Goal: Task Accomplishment & Management: Complete application form

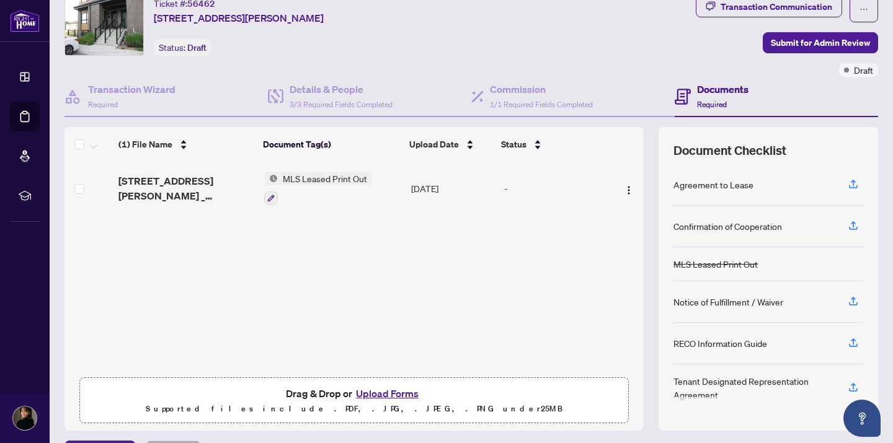
scroll to position [75, 0]
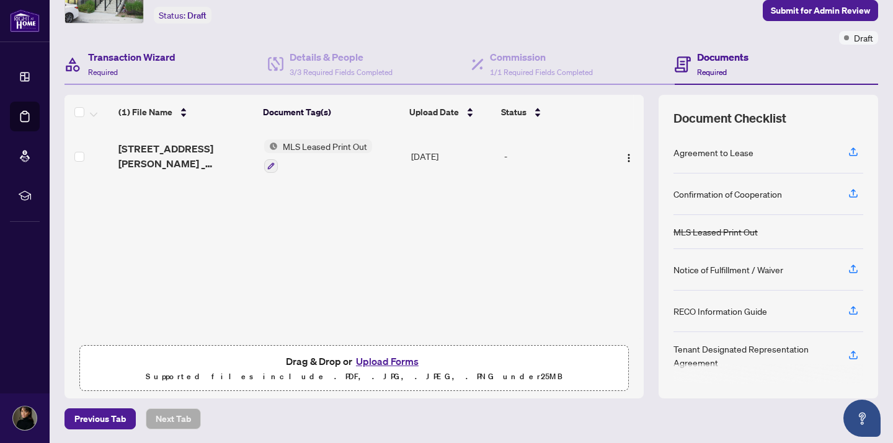
click at [190, 58] on div "Transaction Wizard Required" at bounding box center [165, 65] width 203 height 40
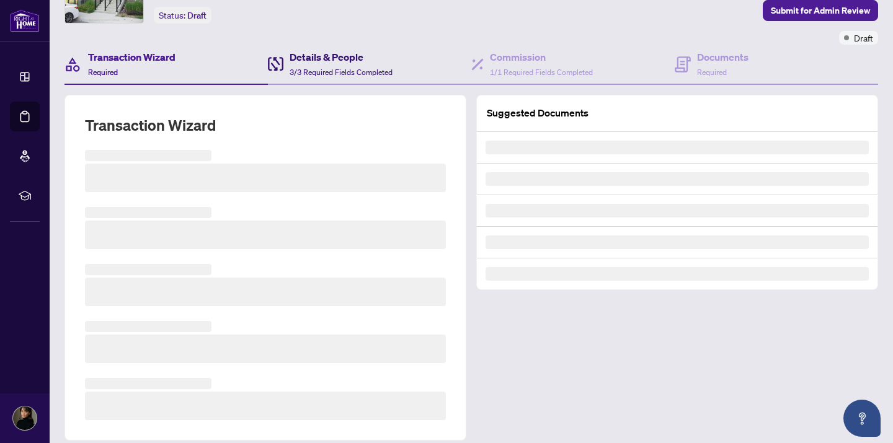
click at [291, 61] on h4 "Details & People" at bounding box center [341, 57] width 103 height 15
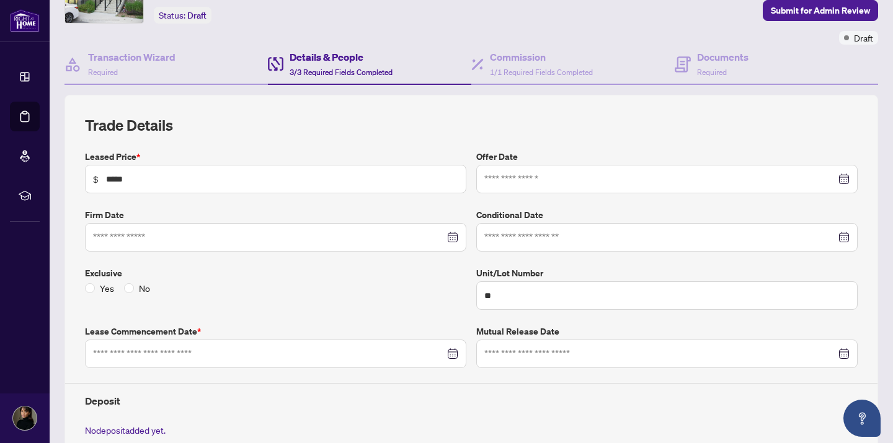
type input "**********"
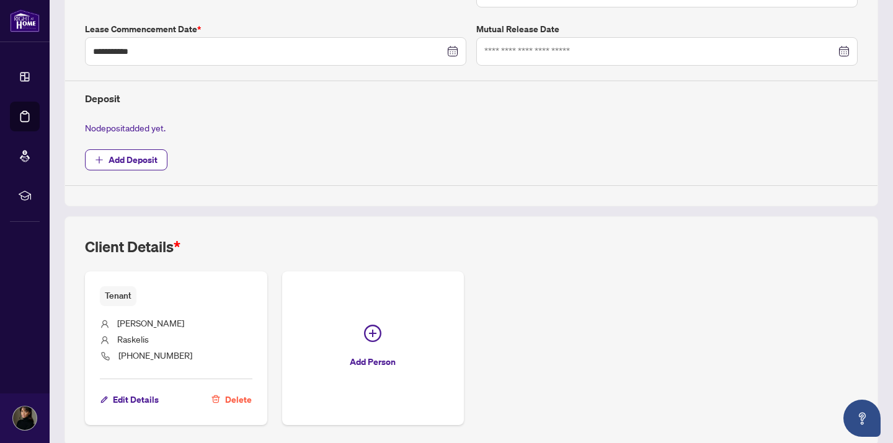
scroll to position [425, 0]
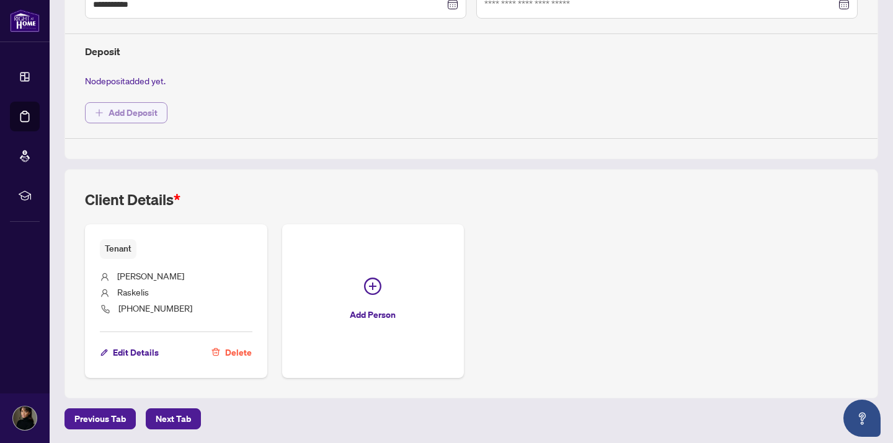
click at [156, 109] on span "Add Deposit" at bounding box center [133, 113] width 49 height 20
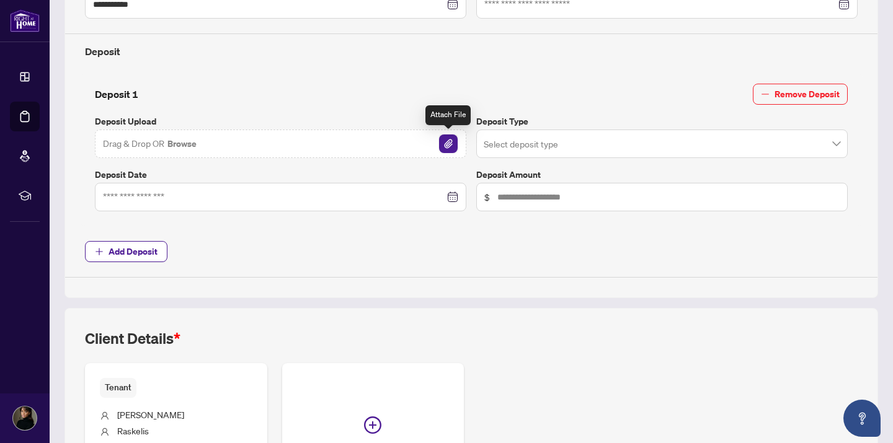
click at [448, 143] on img "button" at bounding box center [448, 144] width 19 height 19
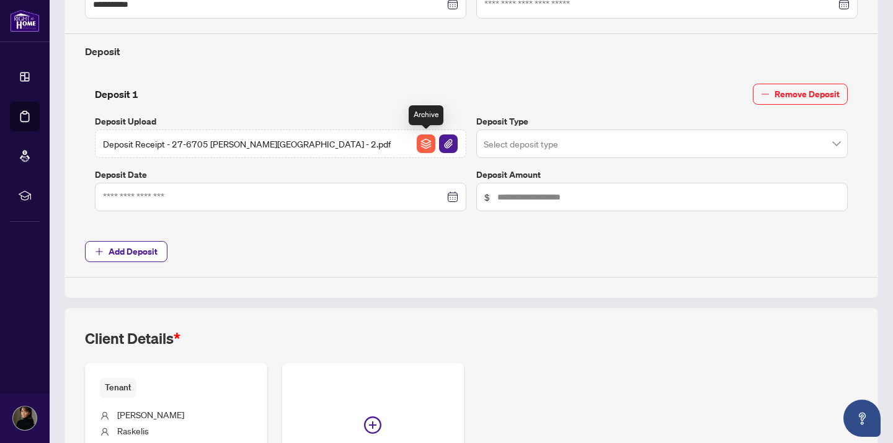
click at [430, 146] on img "button" at bounding box center [426, 144] width 19 height 19
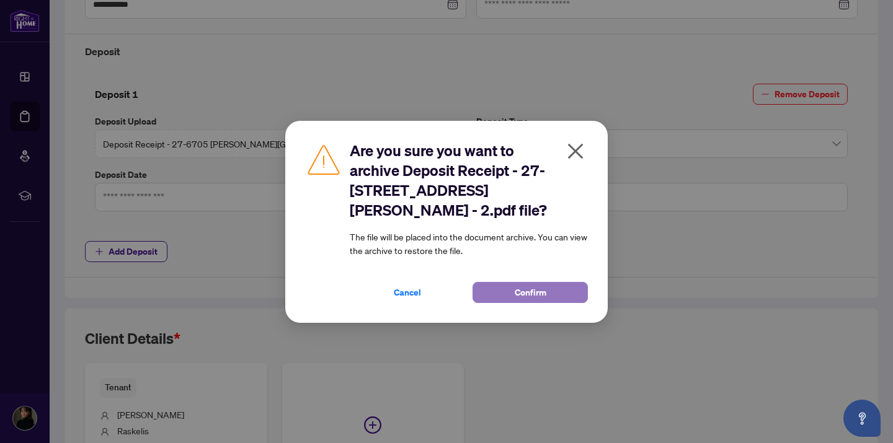
click at [505, 283] on button "Confirm" at bounding box center [530, 292] width 115 height 21
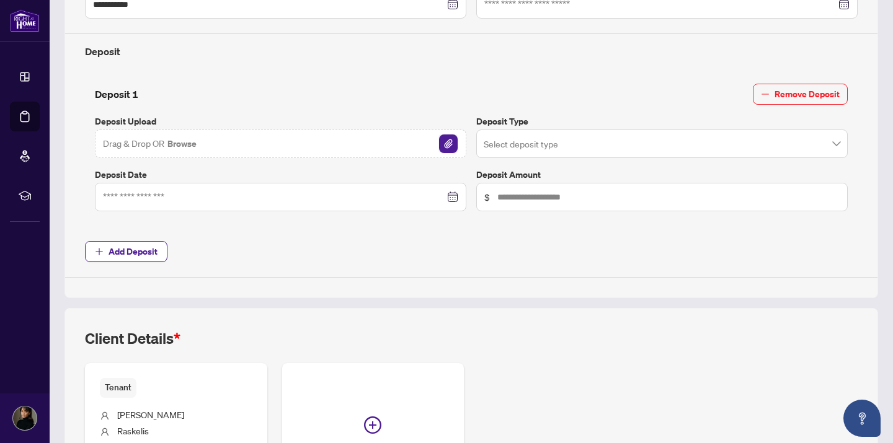
click at [446, 147] on img "button" at bounding box center [448, 144] width 19 height 19
click at [518, 142] on input "search" at bounding box center [656, 145] width 345 height 27
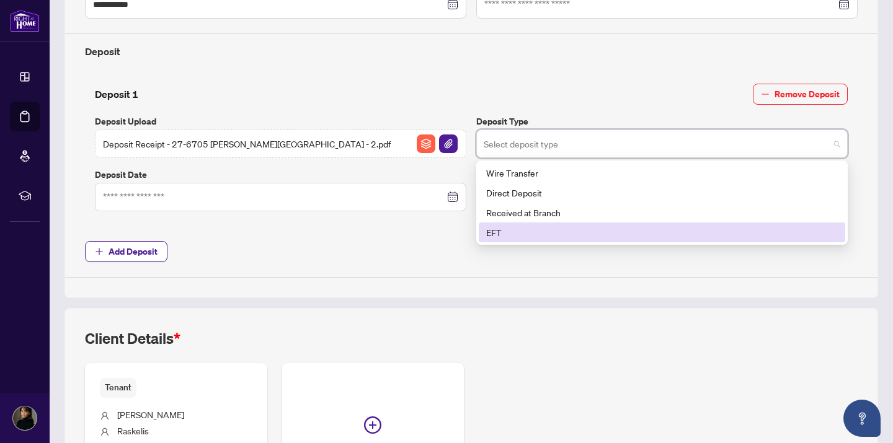
click at [506, 230] on div "EFT" at bounding box center [662, 233] width 352 height 14
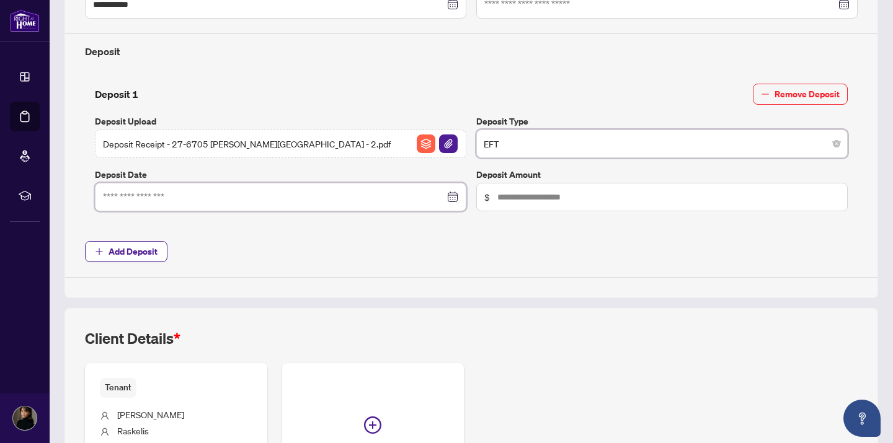
click at [344, 197] on input at bounding box center [274, 197] width 342 height 14
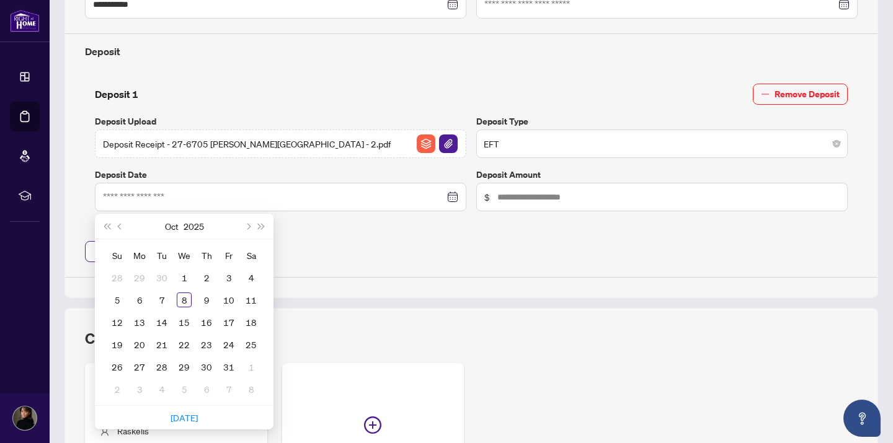
click at [136, 228] on div "[DATE]" at bounding box center [184, 226] width 113 height 25
click at [184, 298] on div "8" at bounding box center [184, 300] width 15 height 15
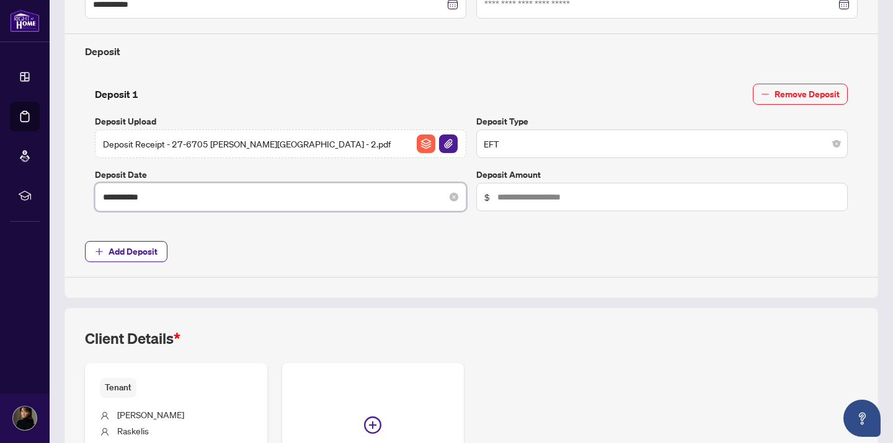
click at [128, 195] on input "**********" at bounding box center [274, 197] width 342 height 14
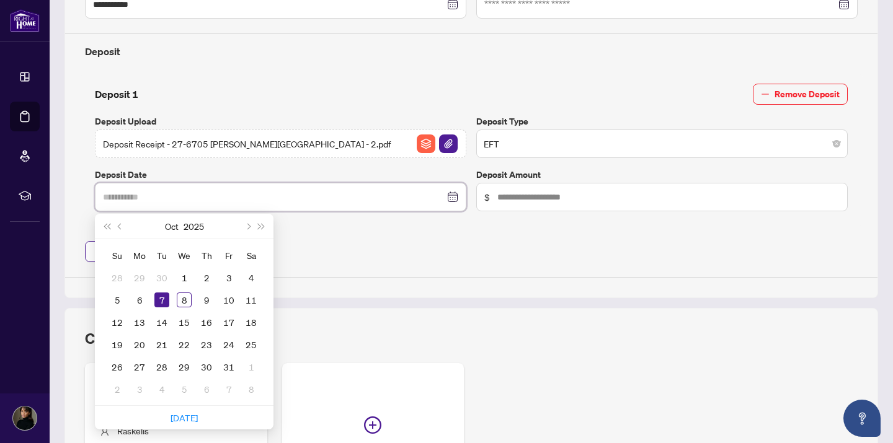
type input "**********"
click at [162, 298] on div "7" at bounding box center [161, 300] width 15 height 15
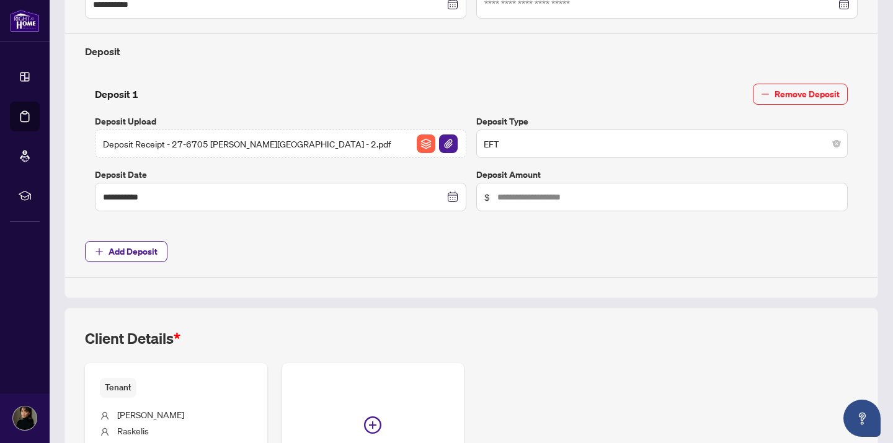
click at [413, 252] on span "Add Deposit" at bounding box center [471, 251] width 773 height 21
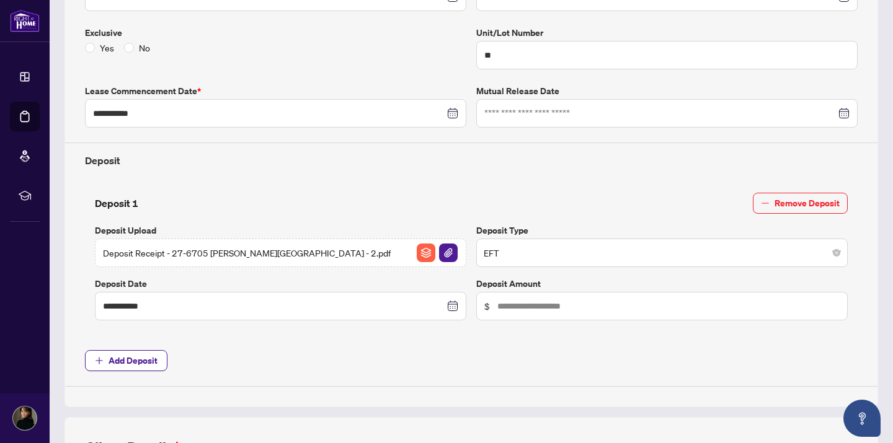
scroll to position [347, 0]
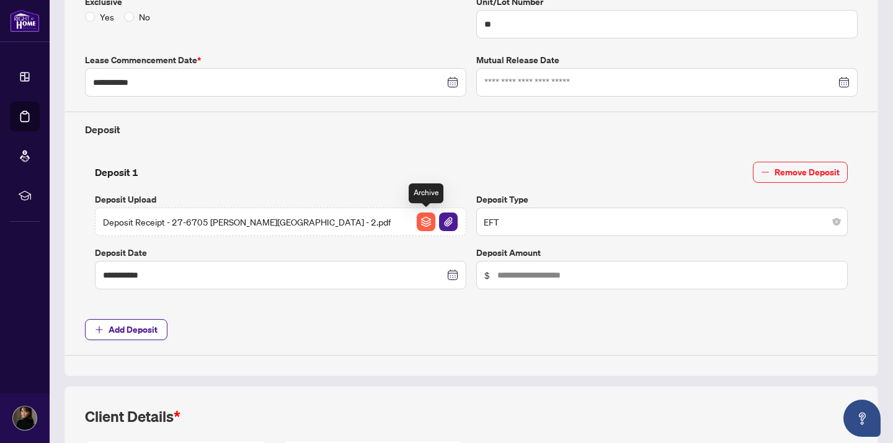
click at [427, 223] on img "button" at bounding box center [426, 222] width 19 height 19
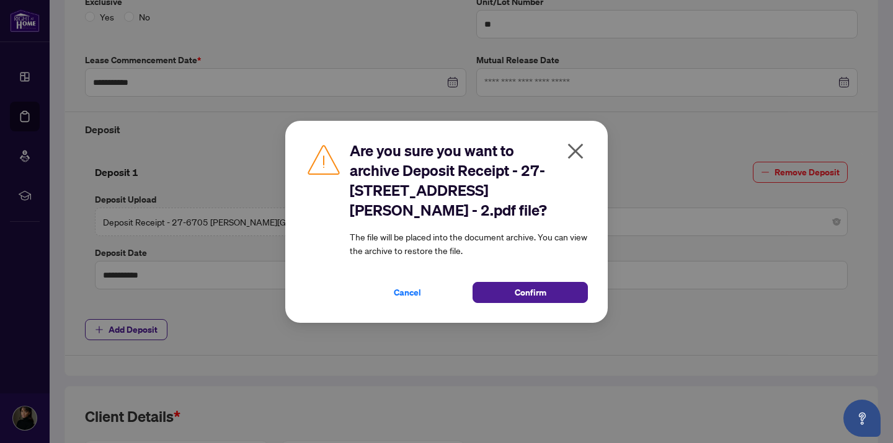
click at [581, 160] on icon "close" at bounding box center [576, 151] width 20 height 20
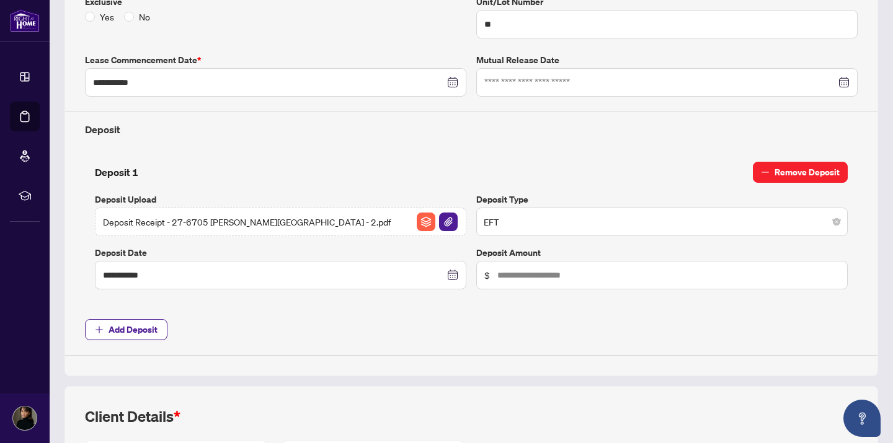
click at [812, 169] on span "Remove Deposit" at bounding box center [807, 172] width 65 height 20
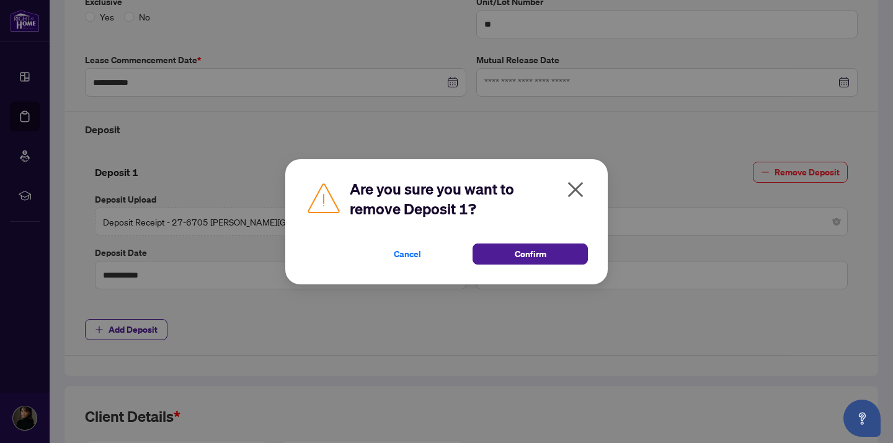
click at [543, 259] on span "Confirm" at bounding box center [531, 254] width 32 height 20
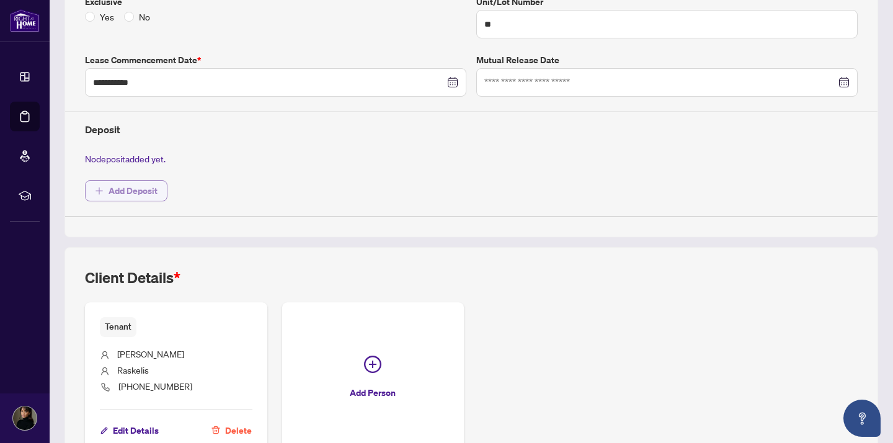
click at [152, 193] on span "Add Deposit" at bounding box center [133, 191] width 49 height 20
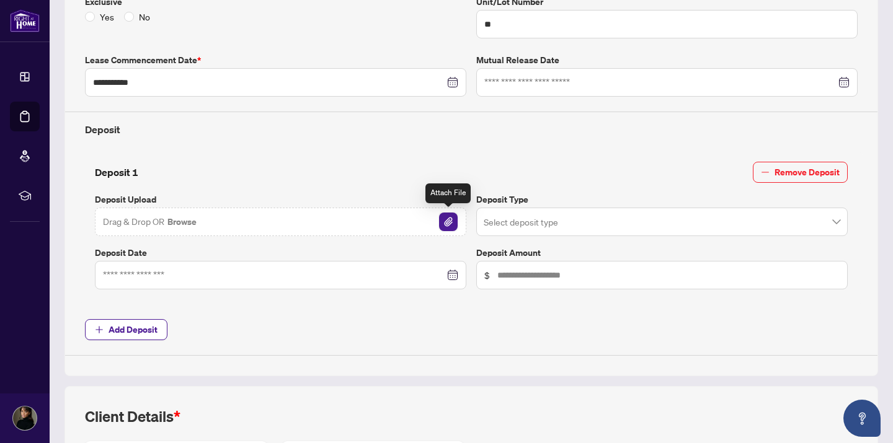
click at [446, 223] on img "button" at bounding box center [448, 222] width 19 height 19
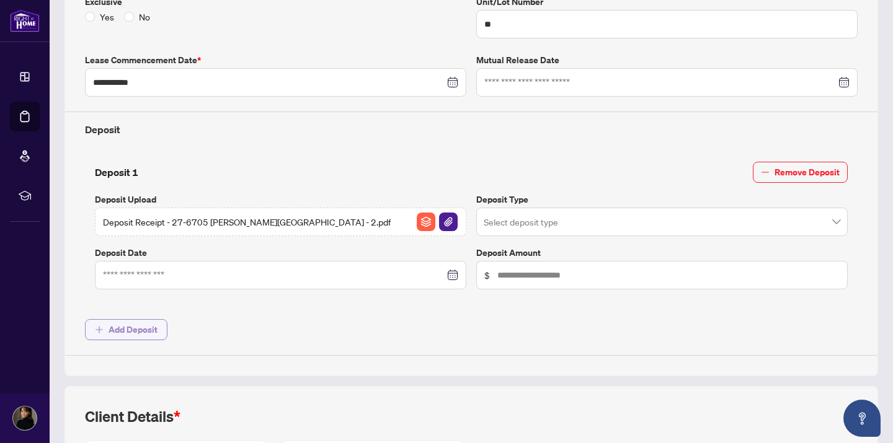
click at [141, 333] on span "Add Deposit" at bounding box center [133, 330] width 49 height 20
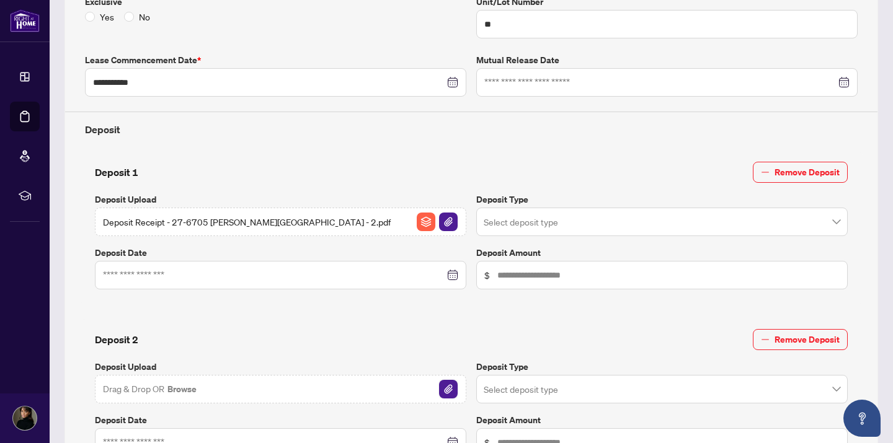
click at [443, 387] on img "button" at bounding box center [448, 389] width 19 height 19
click at [165, 272] on input at bounding box center [274, 276] width 342 height 14
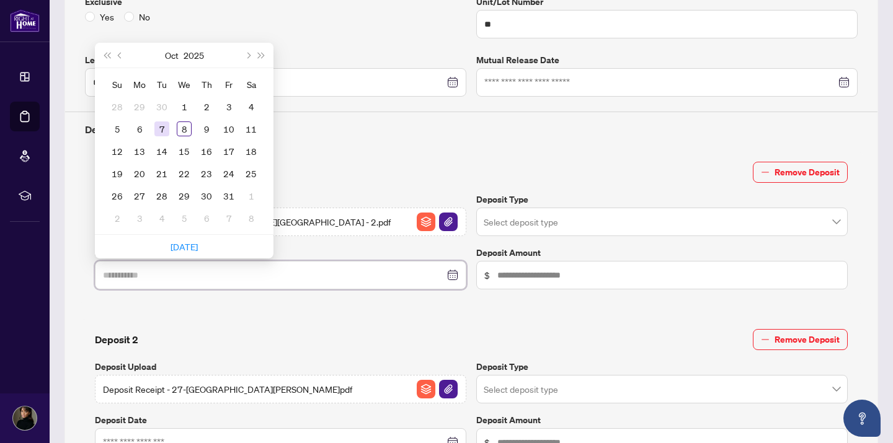
type input "**********"
click at [162, 130] on div "7" at bounding box center [161, 129] width 15 height 15
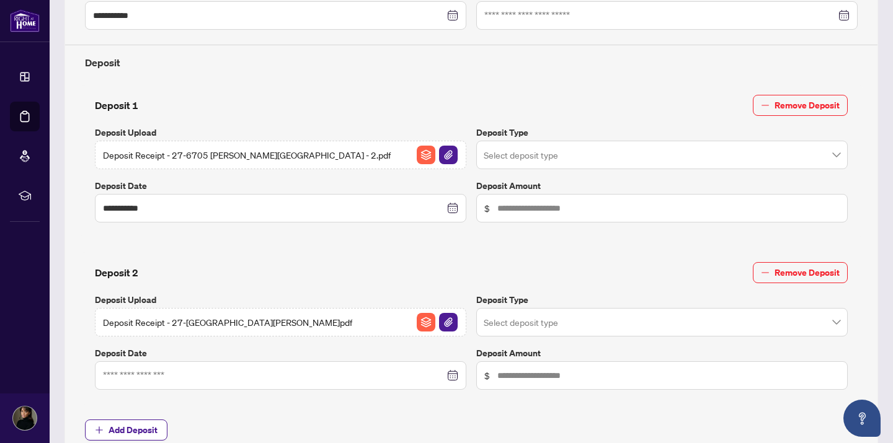
scroll to position [434, 0]
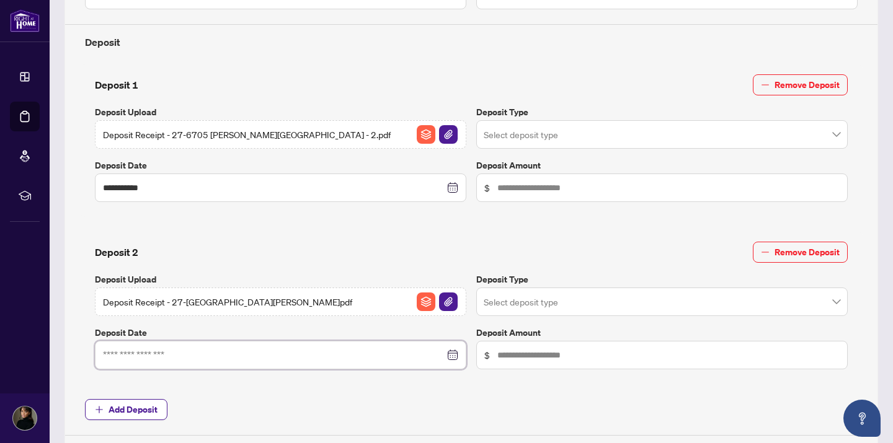
click at [195, 355] on input at bounding box center [274, 355] width 342 height 14
type input "**********"
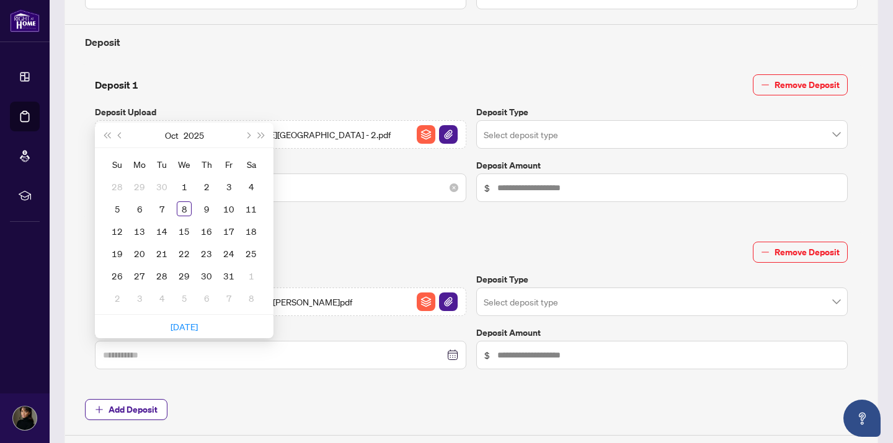
click at [162, 186] on div "30" at bounding box center [161, 186] width 15 height 15
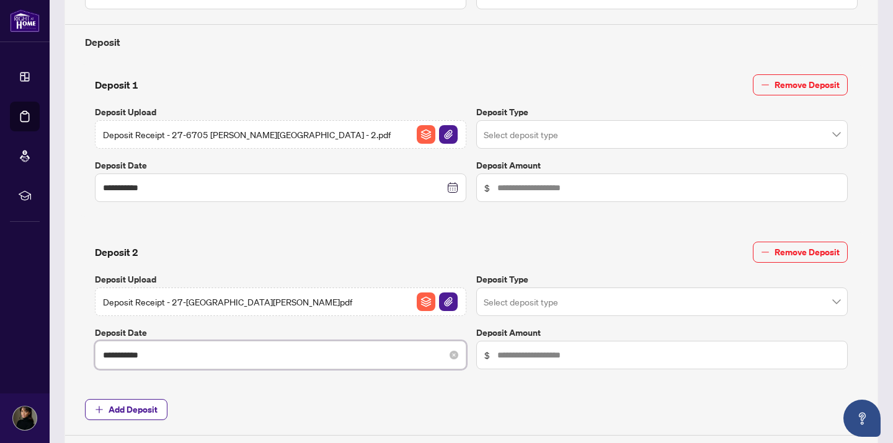
click at [162, 357] on input "**********" at bounding box center [274, 355] width 342 height 14
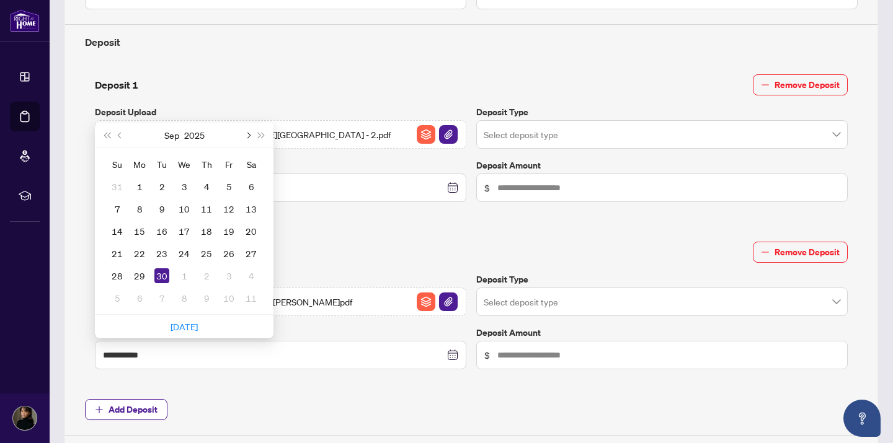
click at [248, 132] on span "Next month (PageDown)" at bounding box center [247, 135] width 6 height 6
type input "**********"
click at [186, 206] on div "8" at bounding box center [184, 209] width 15 height 15
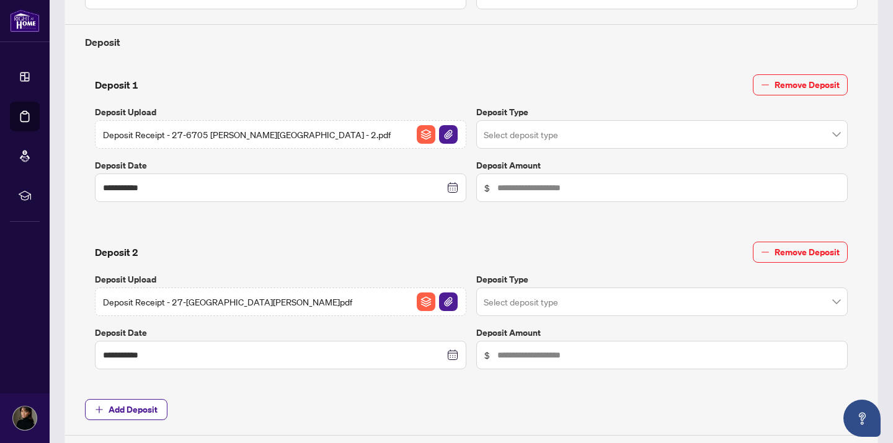
click at [561, 298] on input "search" at bounding box center [656, 303] width 345 height 27
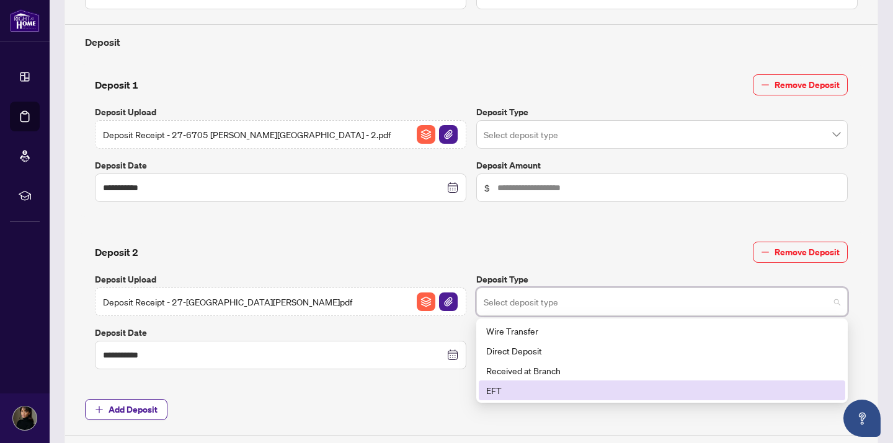
click at [541, 387] on div "EFT" at bounding box center [662, 391] width 352 height 14
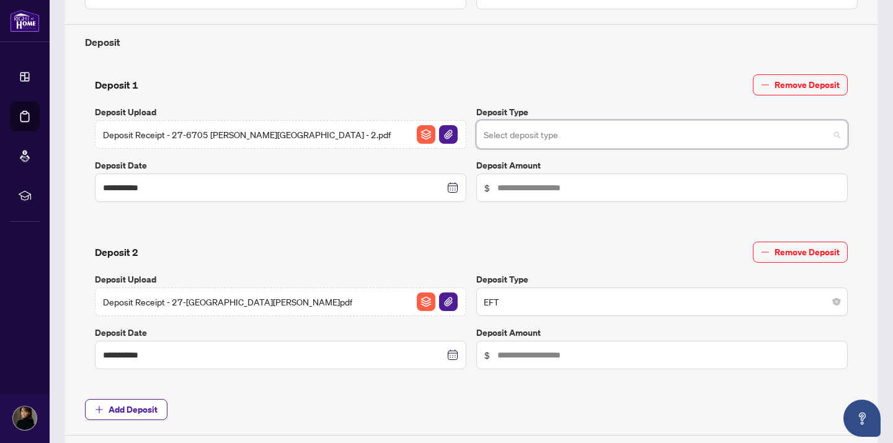
click at [536, 140] on input "search" at bounding box center [656, 136] width 345 height 27
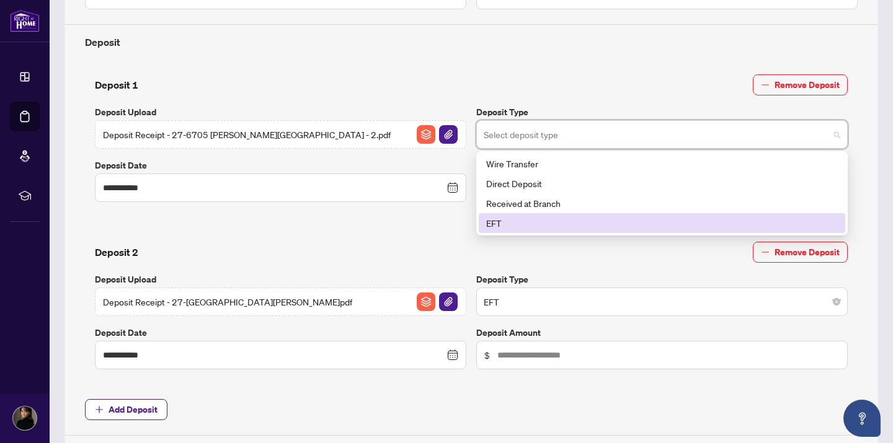
click at [535, 223] on div "EFT" at bounding box center [662, 223] width 352 height 14
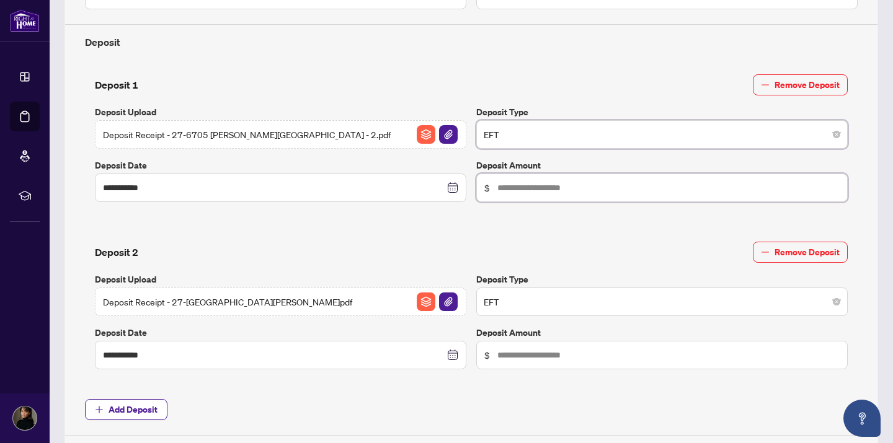
click at [526, 189] on input "text" at bounding box center [668, 188] width 342 height 14
type input "*****"
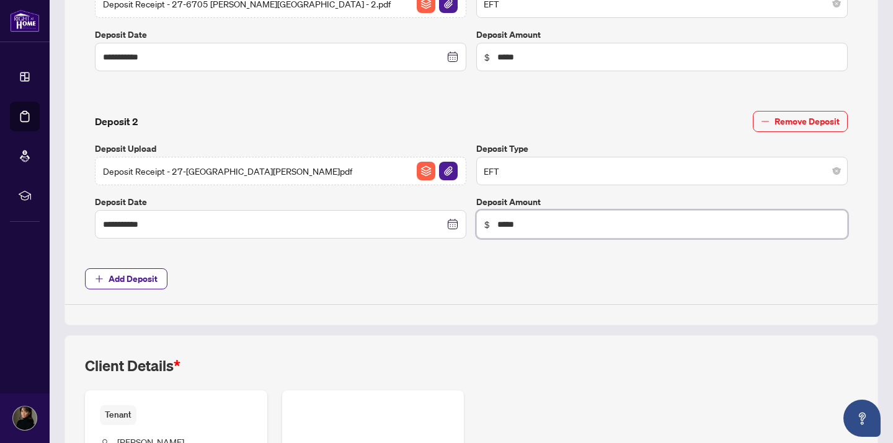
scroll to position [730, 0]
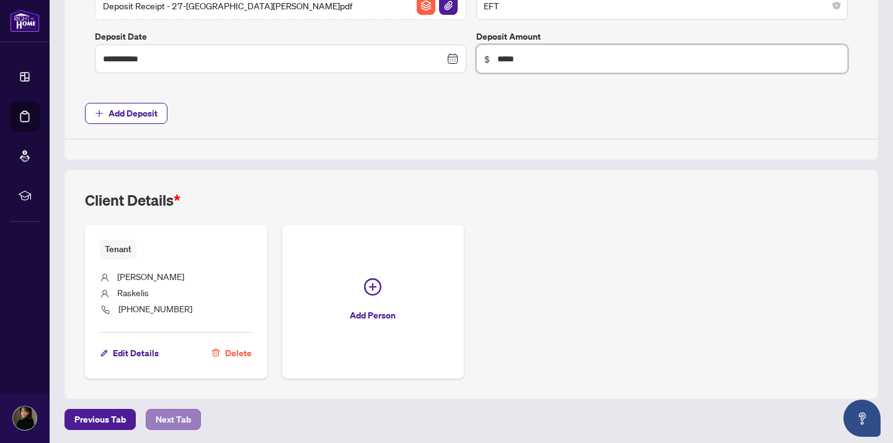
type input "*****"
click at [156, 421] on span "Next Tab" at bounding box center [173, 420] width 35 height 20
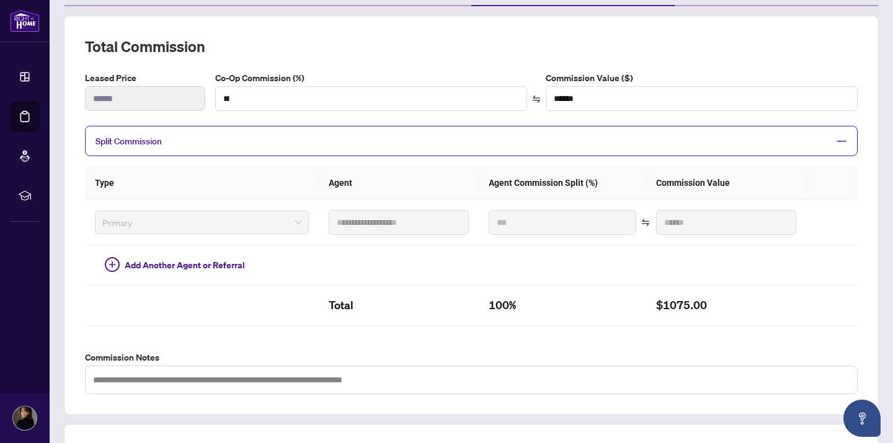
scroll to position [375, 0]
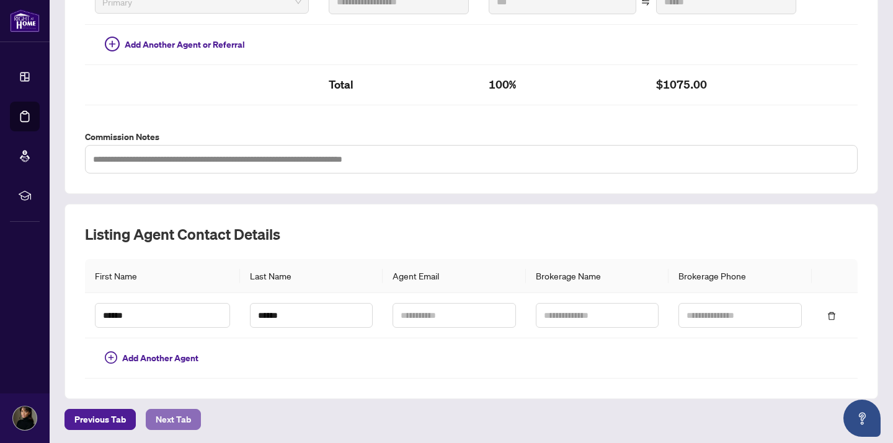
click at [187, 416] on span "Next Tab" at bounding box center [173, 420] width 35 height 20
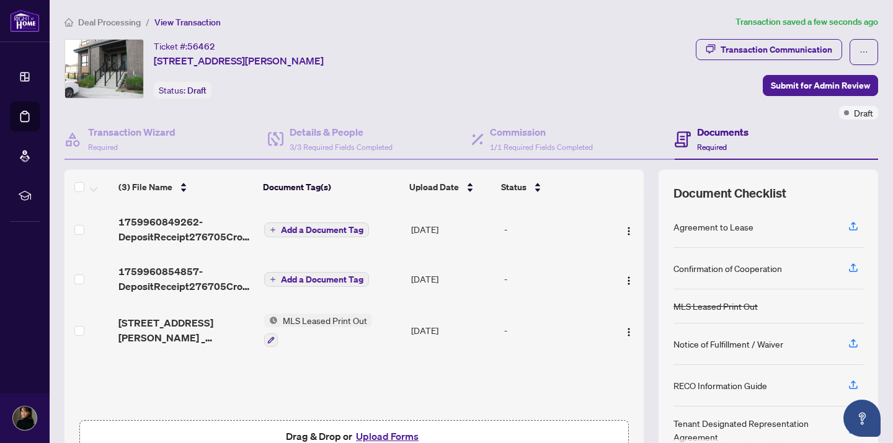
scroll to position [75, 0]
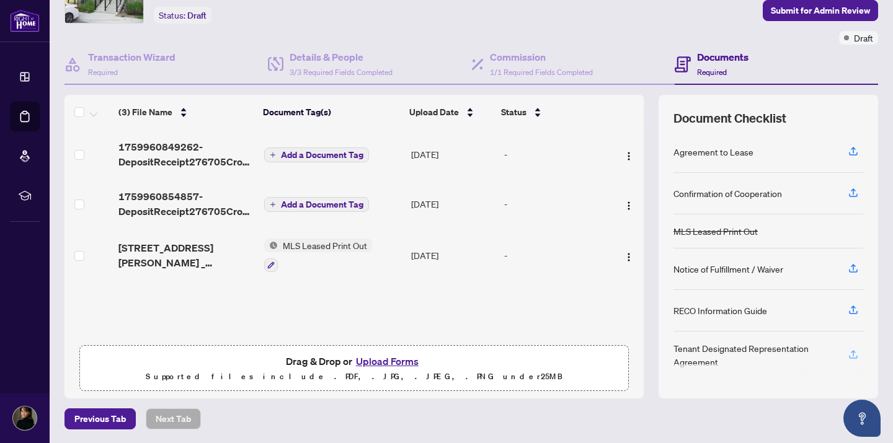
click at [852, 355] on icon "button" at bounding box center [853, 354] width 11 height 11
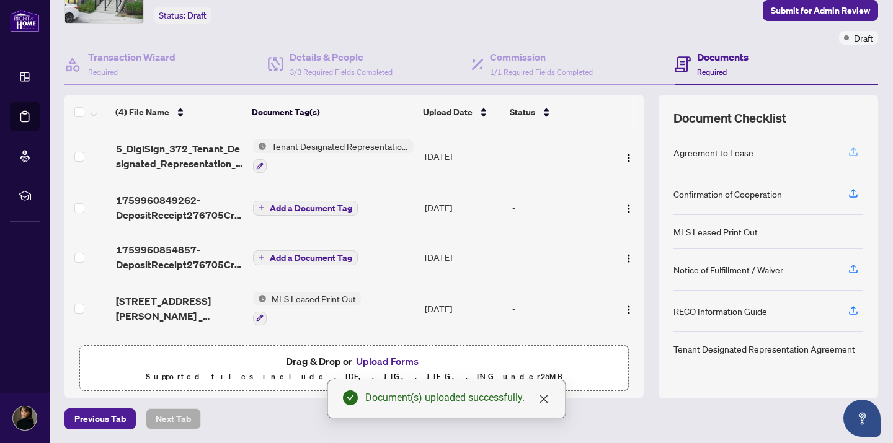
click at [854, 147] on icon "button" at bounding box center [853, 151] width 11 height 11
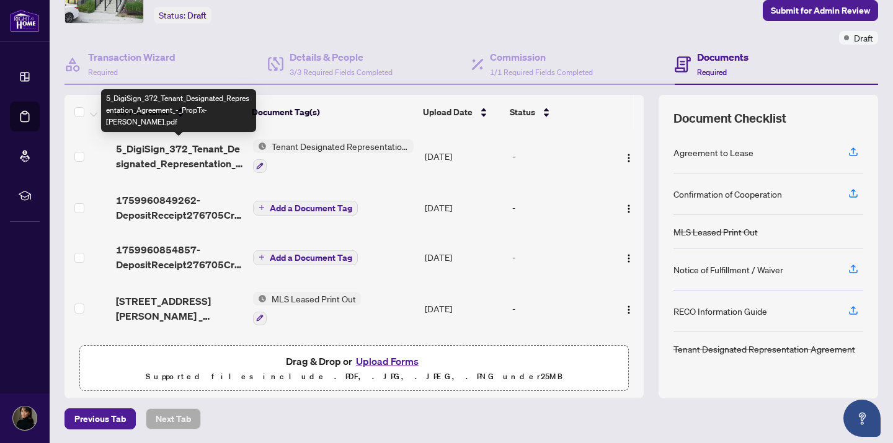
click at [163, 163] on span "5_DigiSign_372_Tenant_Designated_Representation_Agreement_-_PropTx-[PERSON_NAME…" at bounding box center [180, 156] width 128 height 30
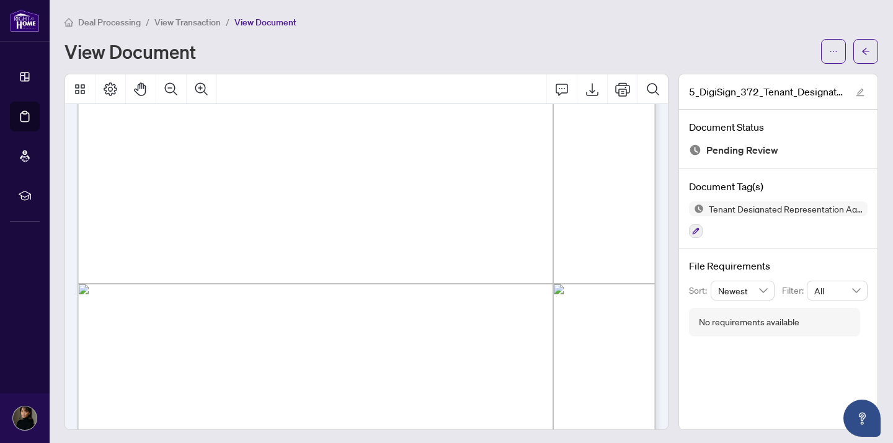
scroll to position [3514, 0]
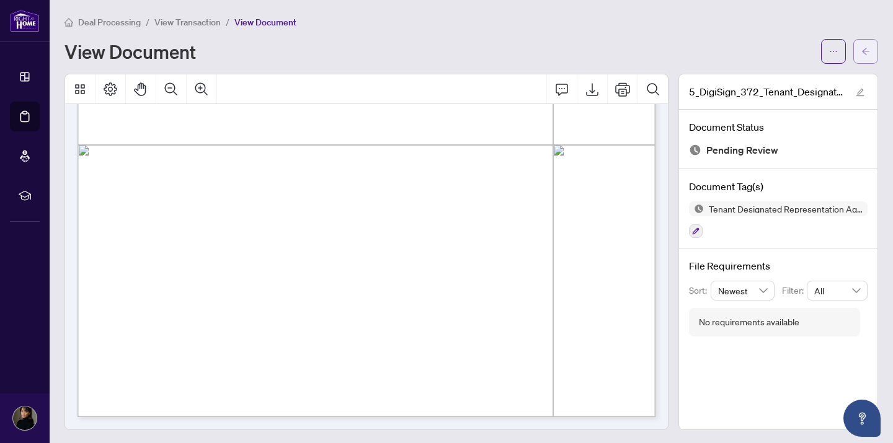
click at [867, 53] on icon "arrow-left" at bounding box center [865, 51] width 9 height 9
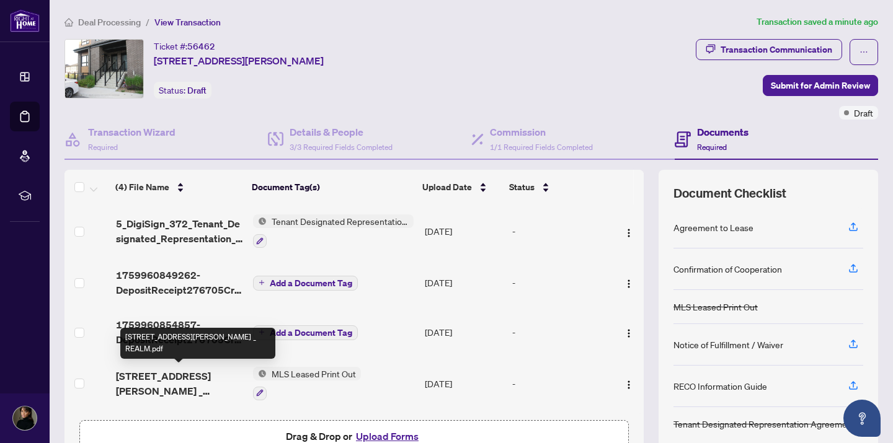
click at [157, 375] on span "[STREET_ADDRESS][PERSON_NAME] _ REALM.pdf" at bounding box center [180, 384] width 128 height 30
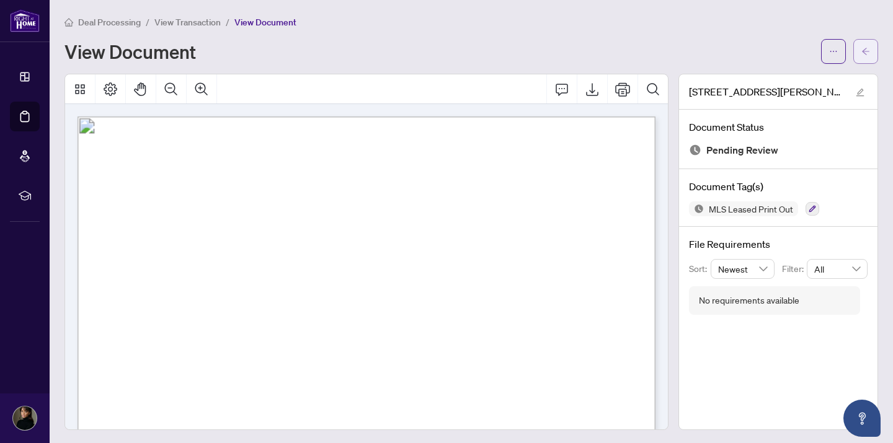
click at [876, 55] on button "button" at bounding box center [865, 51] width 25 height 25
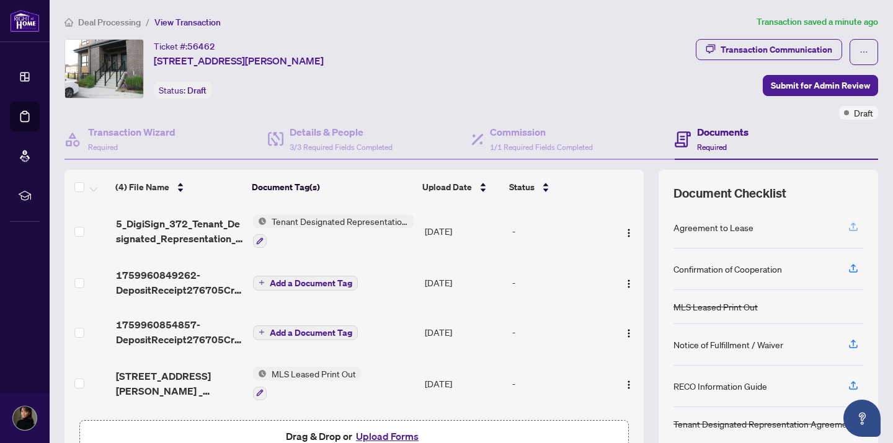
click at [854, 224] on icon "button" at bounding box center [853, 226] width 11 height 11
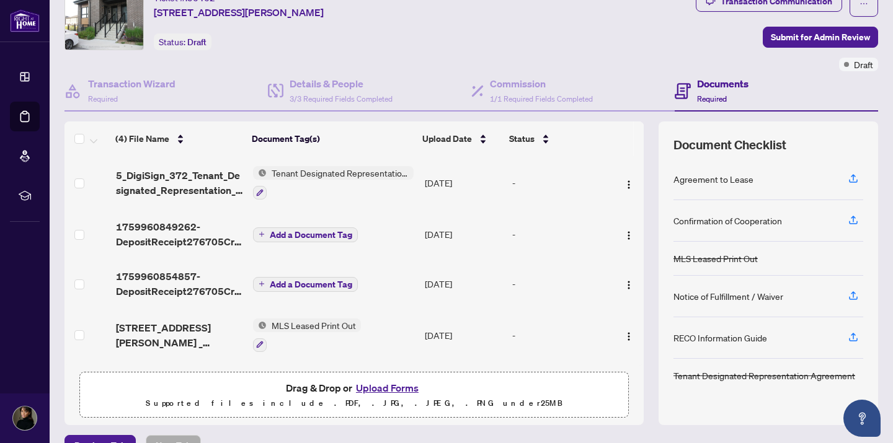
scroll to position [75, 0]
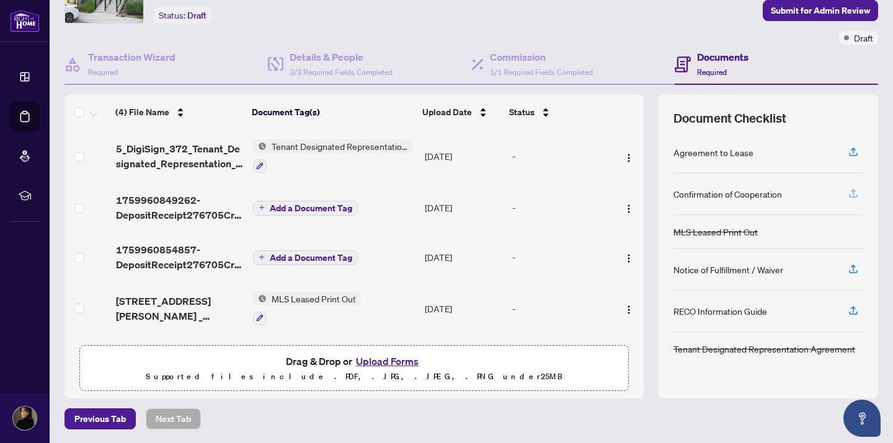
click at [853, 193] on icon "button" at bounding box center [853, 193] width 11 height 11
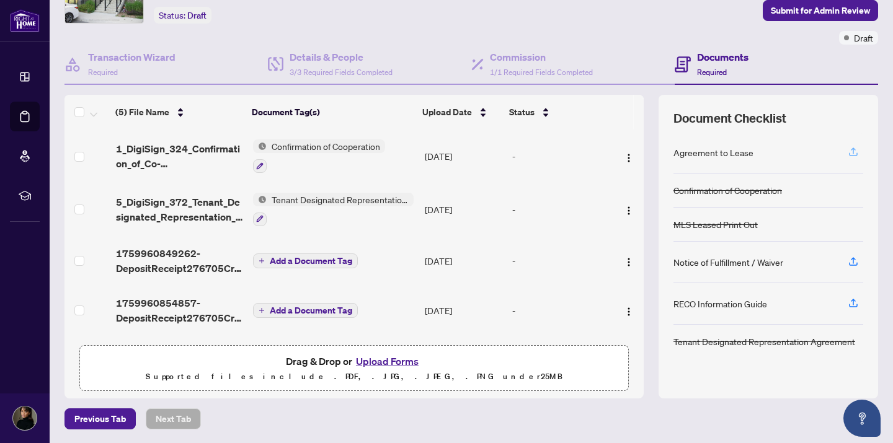
click at [860, 153] on button "button" at bounding box center [853, 152] width 20 height 21
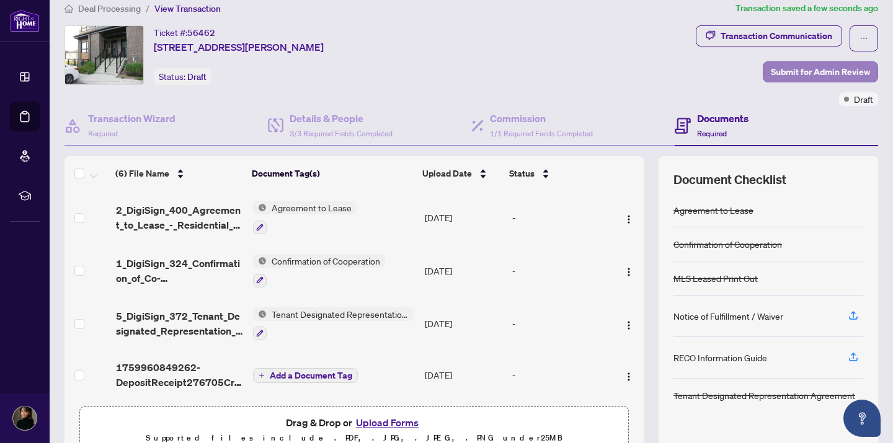
scroll to position [0, 0]
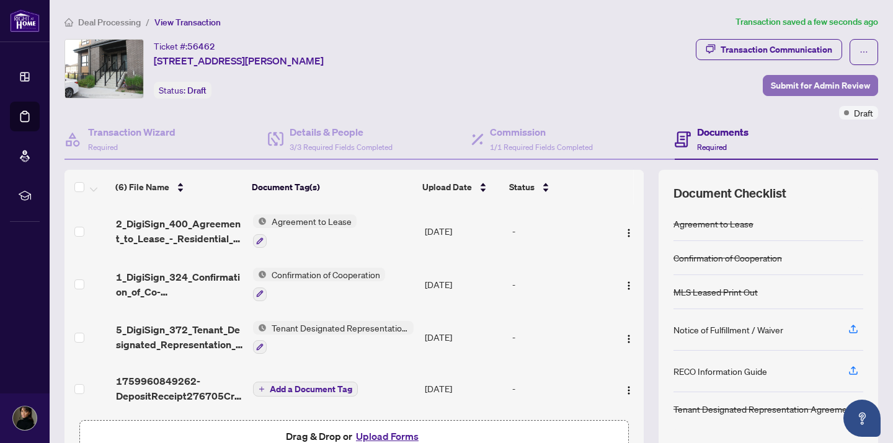
click at [794, 77] on span "Submit for Admin Review" at bounding box center [820, 86] width 99 height 20
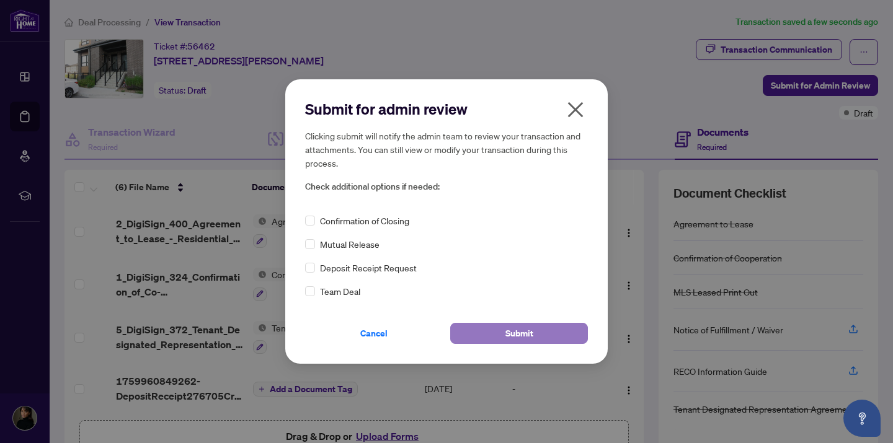
click at [494, 332] on button "Submit" at bounding box center [519, 333] width 138 height 21
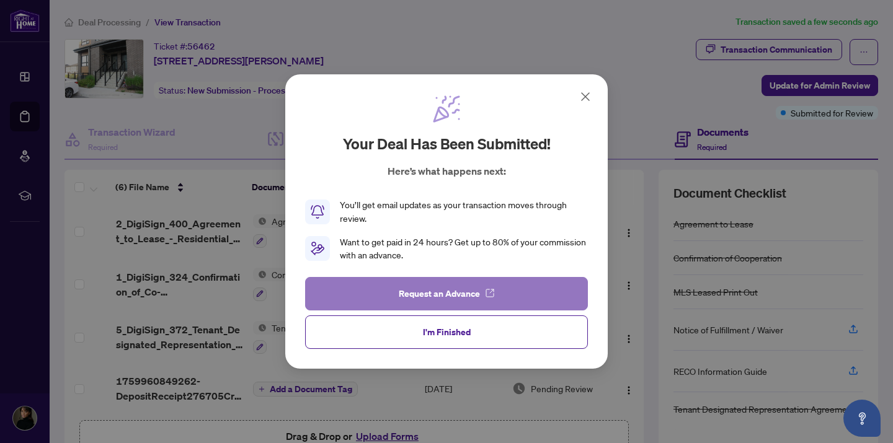
click at [485, 286] on span "button" at bounding box center [490, 294] width 10 height 20
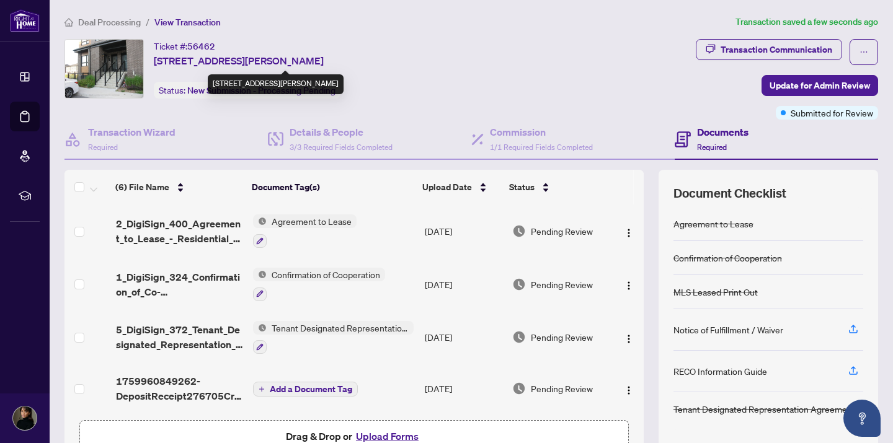
drag, startPoint x: 417, startPoint y: 60, endPoint x: 156, endPoint y: 65, distance: 261.1
click at [156, 65] on div "Ticket #: 56462 [STREET_ADDRESS][PERSON_NAME] Status: New Submission - Processi…" at bounding box center [377, 69] width 626 height 60
copy span "[STREET_ADDRESS][PERSON_NAME]"
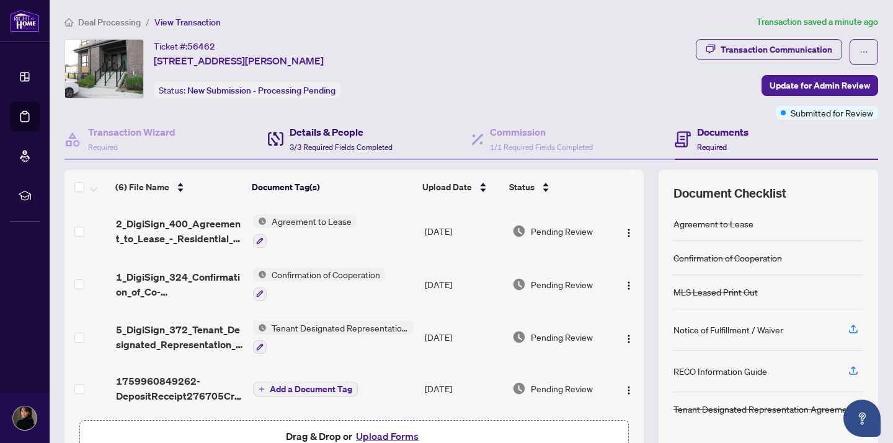
click at [302, 140] on div "Details & People 3/3 Required Fields Completed" at bounding box center [341, 139] width 103 height 29
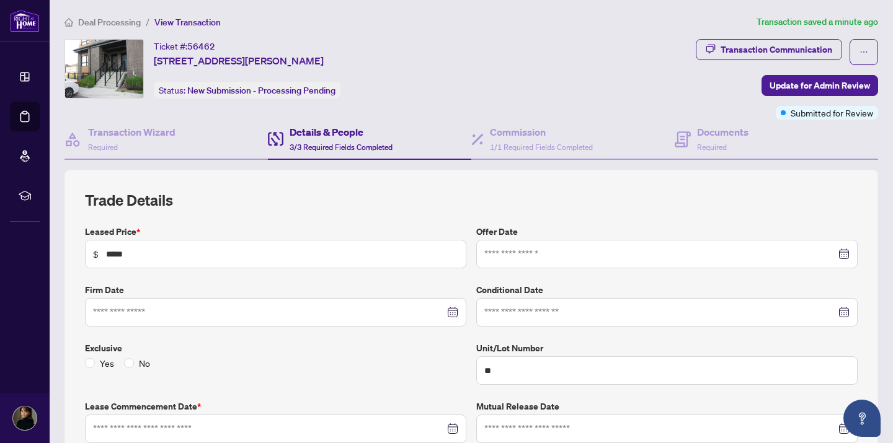
type input "**********"
click at [500, 140] on div "Commission 1/1 Required Fields Completed" at bounding box center [541, 139] width 103 height 29
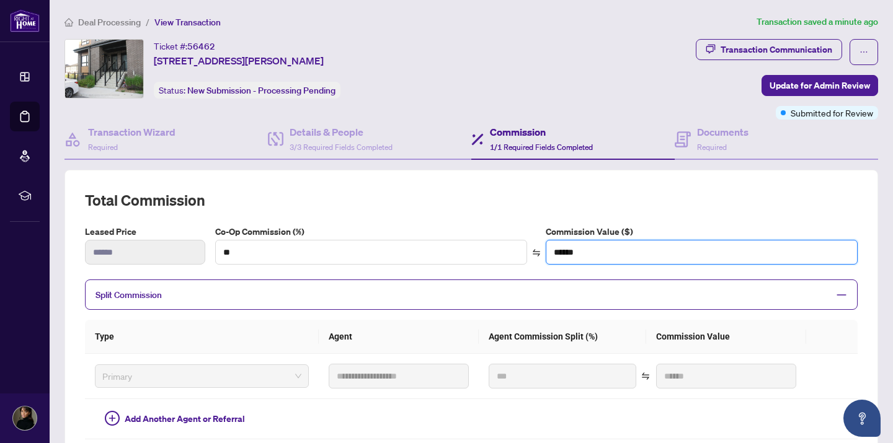
drag, startPoint x: 578, startPoint y: 250, endPoint x: 542, endPoint y: 246, distance: 36.2
click at [543, 248] on div "Commission Value ($) ******" at bounding box center [701, 245] width 317 height 40
